Goal: Navigation & Orientation: Find specific page/section

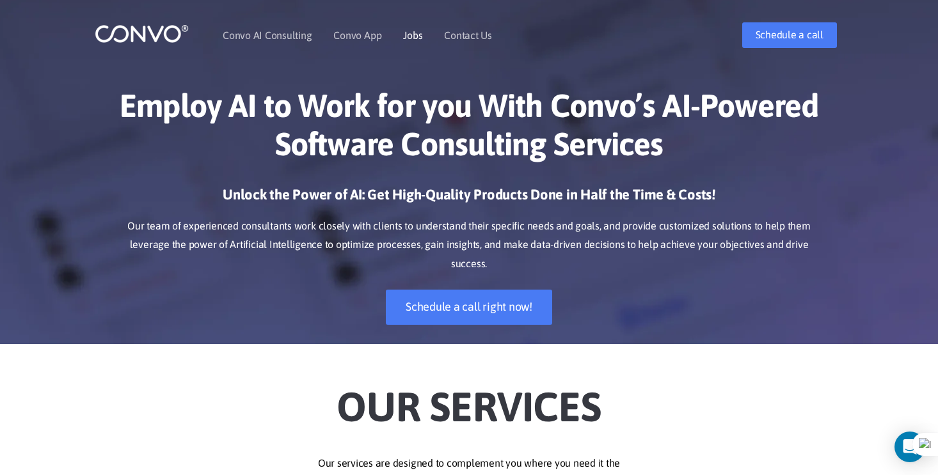
click at [408, 40] on link "Jobs" at bounding box center [412, 35] width 19 height 10
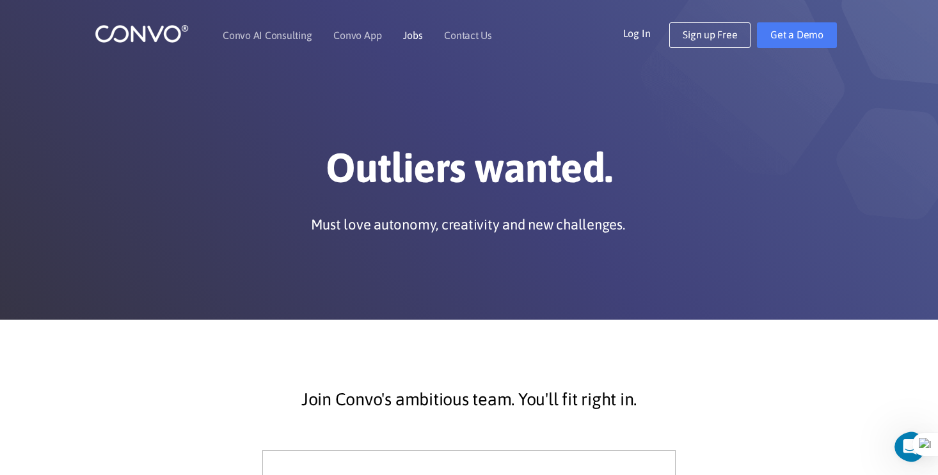
click at [409, 31] on link "Jobs" at bounding box center [412, 35] width 19 height 10
